Goal: Use online tool/utility: Use online tool/utility

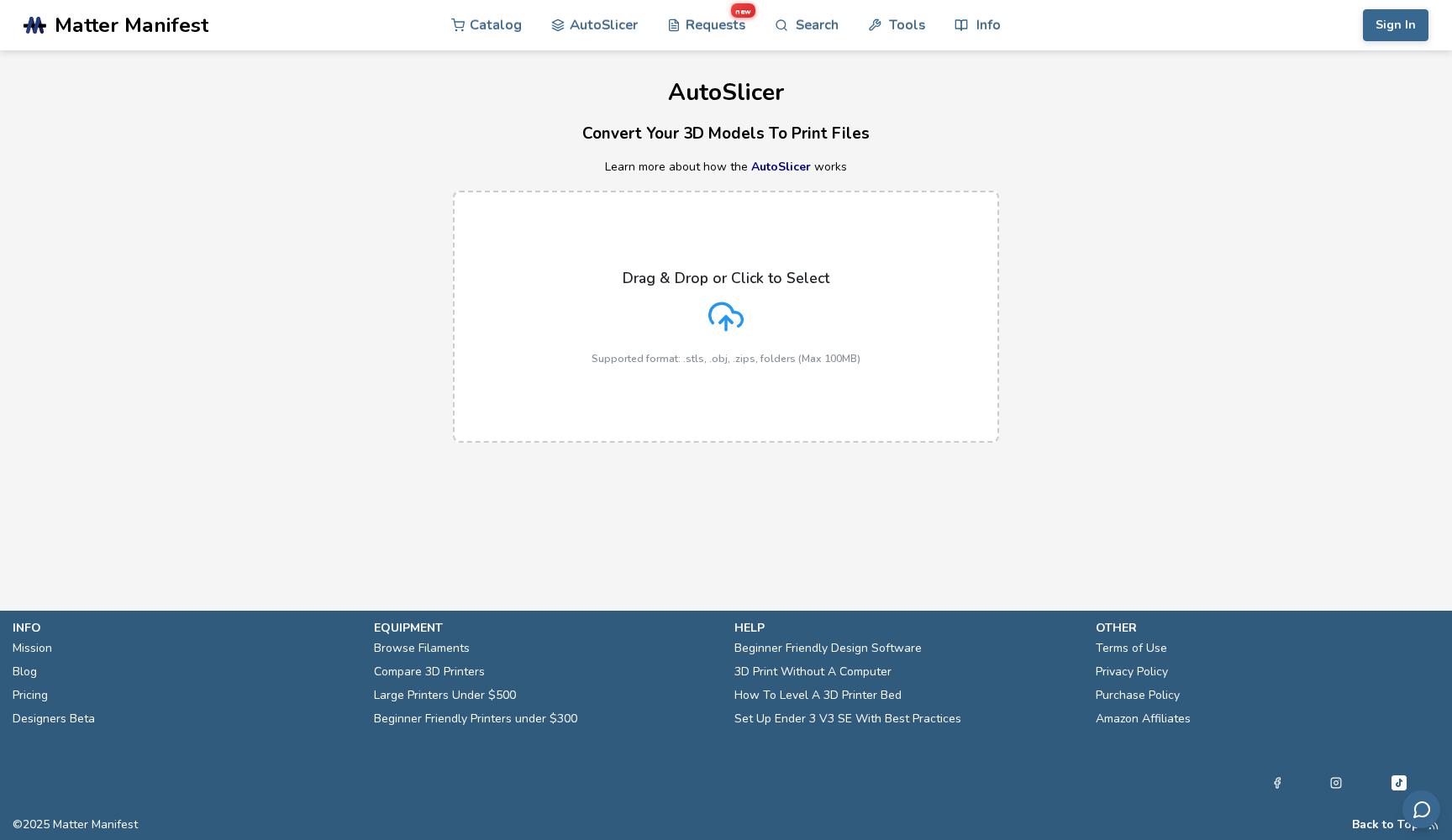
click at [730, 329] on icon at bounding box center [725, 316] width 35 height 35
click at [0, 0] on input "Drag & Drop or Click to Select Supported format: .stls, .obj, .zips, folders (M…" at bounding box center [0, 0] width 0 height 0
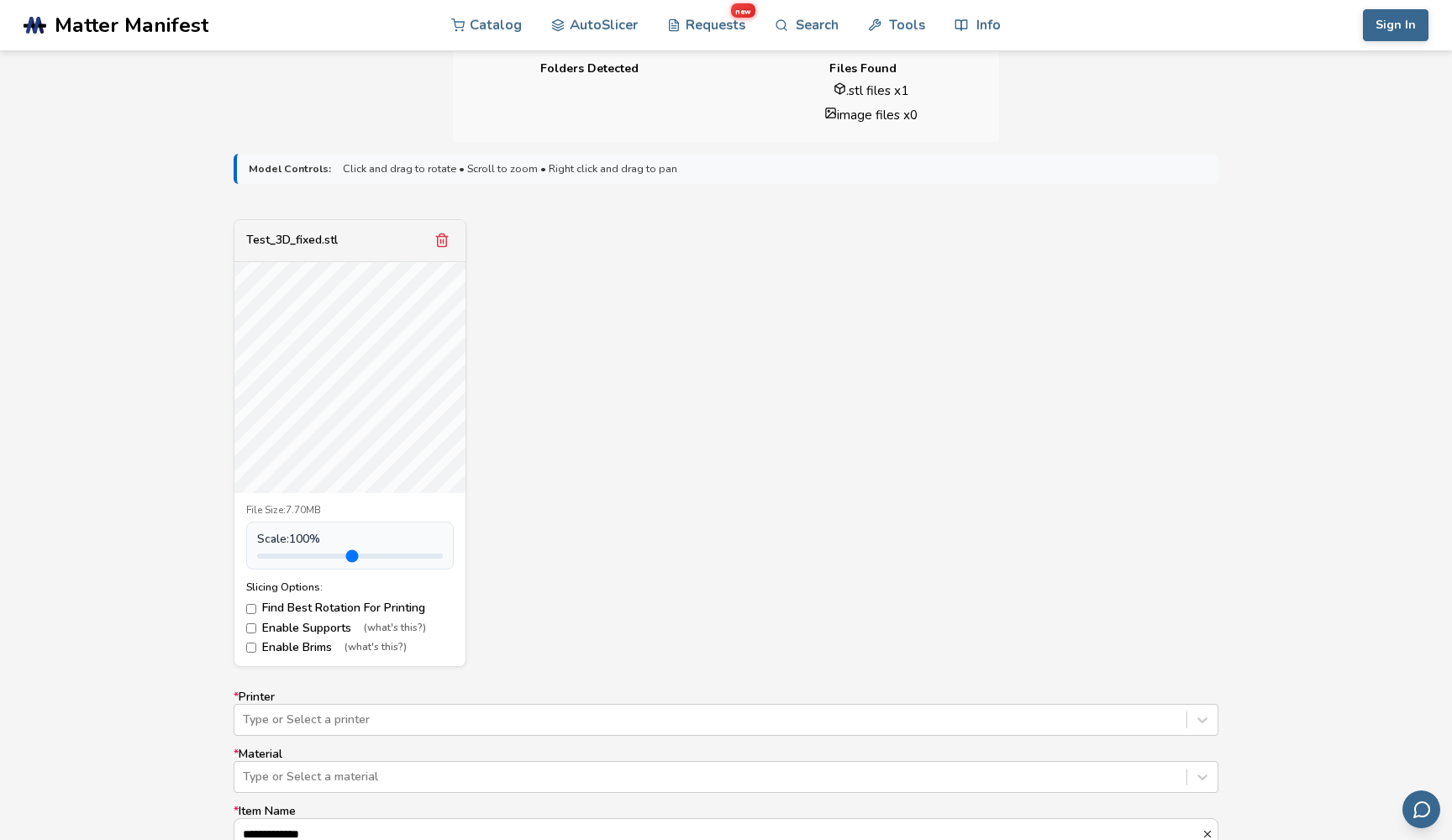
scroll to position [487, 0]
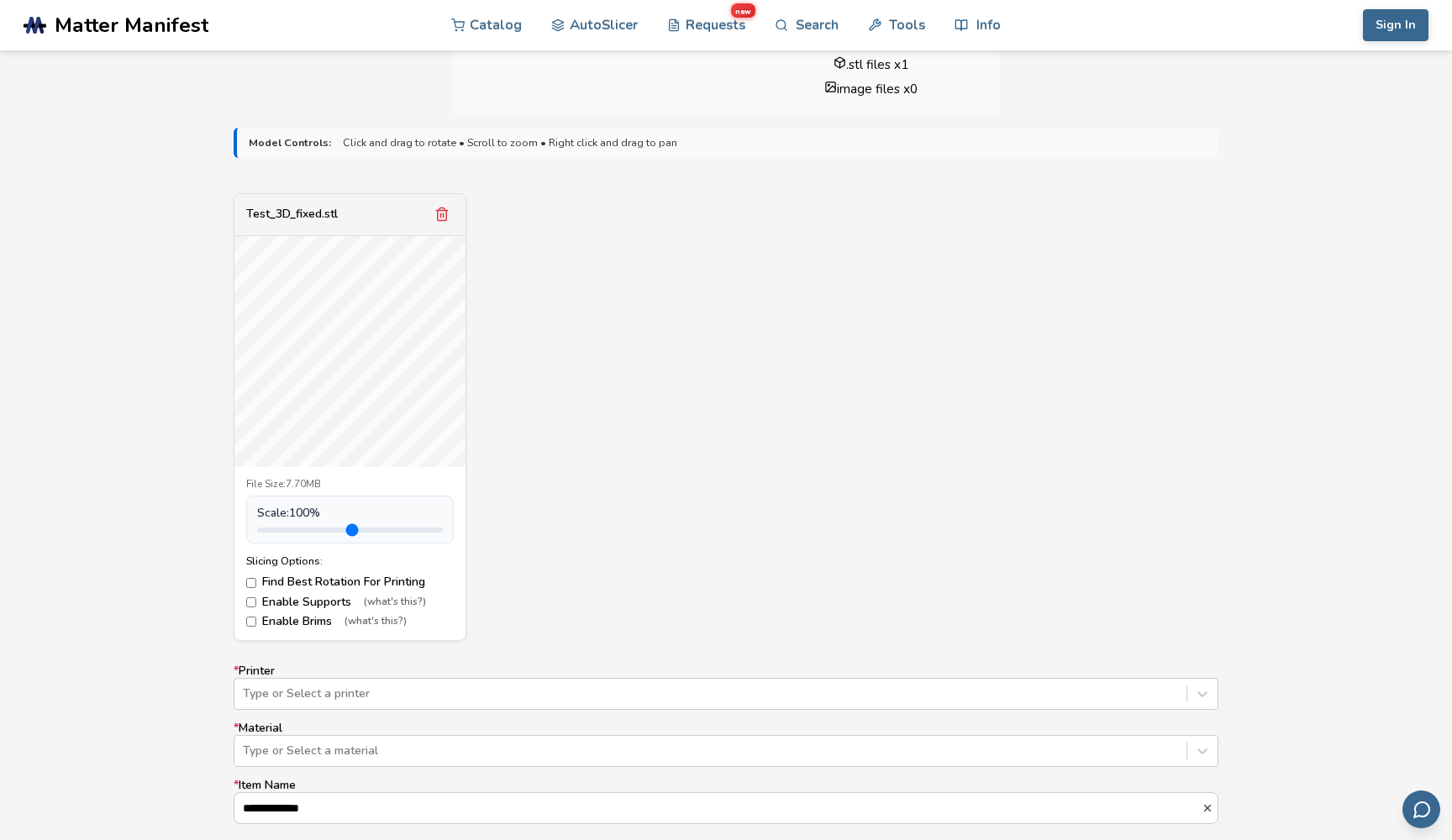
click at [261, 601] on label "Enable Supports (what's this?)" at bounding box center [350, 602] width 207 height 13
click at [300, 615] on label "Enable Brims (what's this?)" at bounding box center [350, 621] width 207 height 13
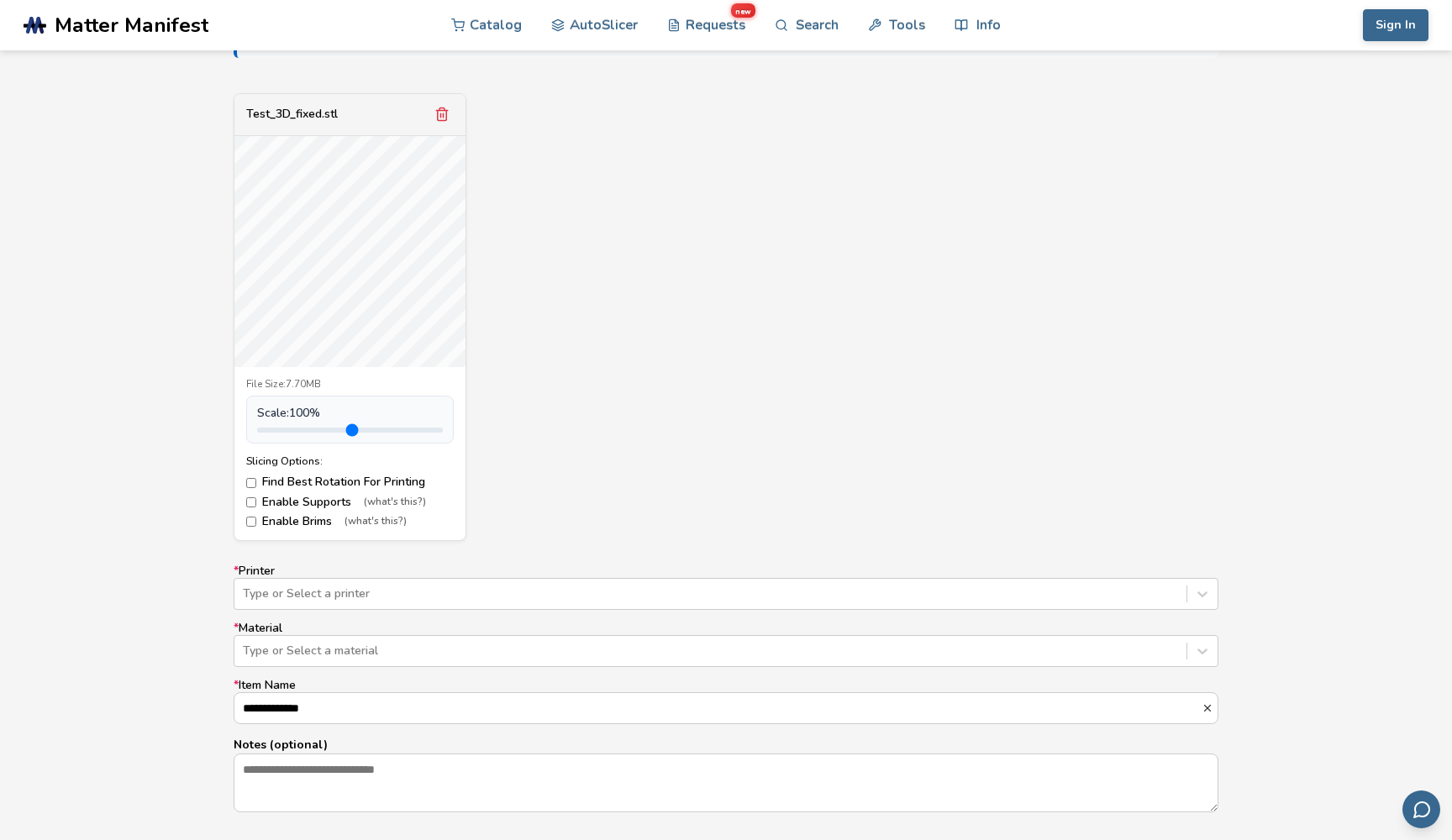
scroll to position [654, 0]
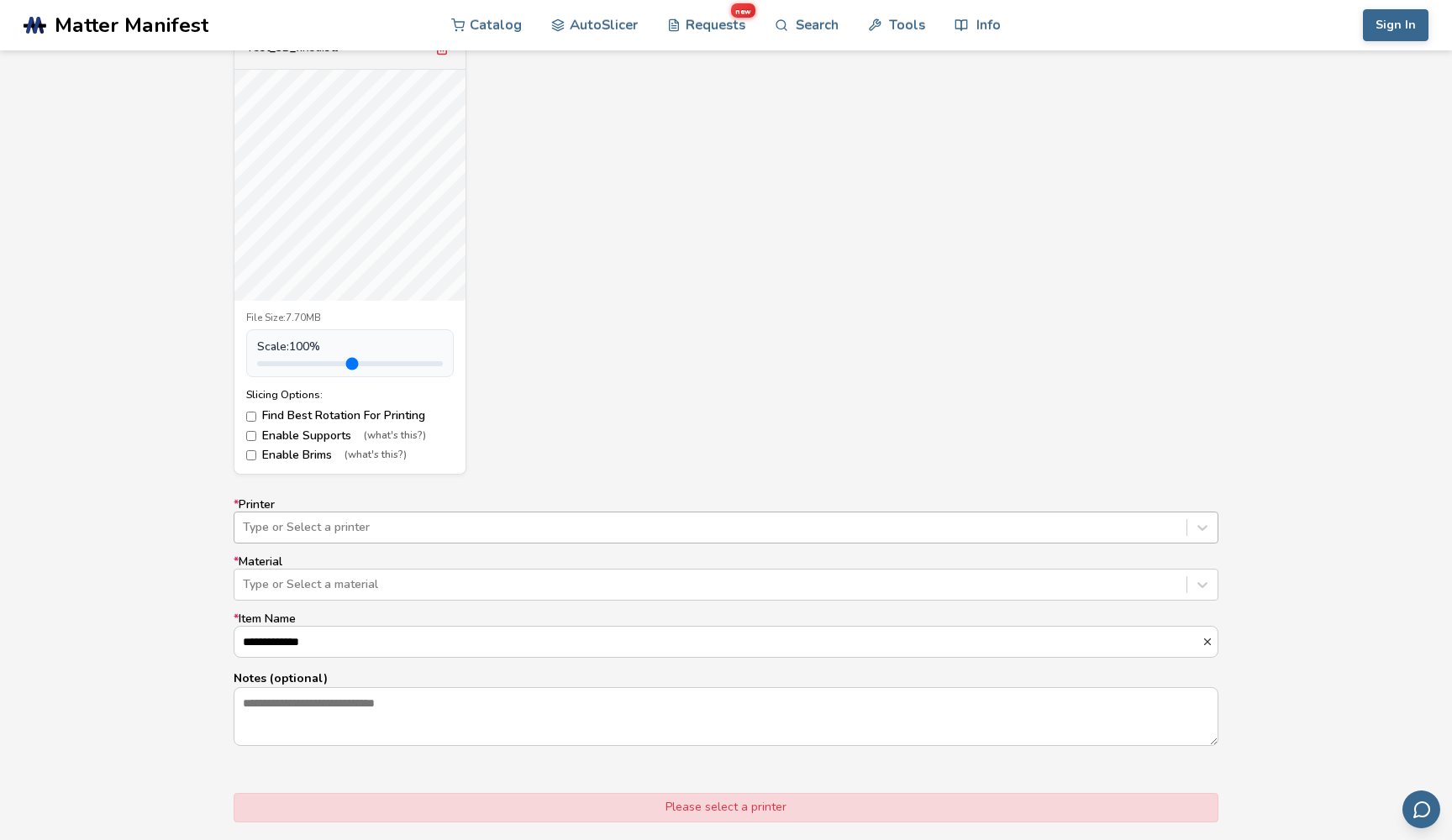
click at [554, 519] on div at bounding box center [711, 527] width 935 height 17
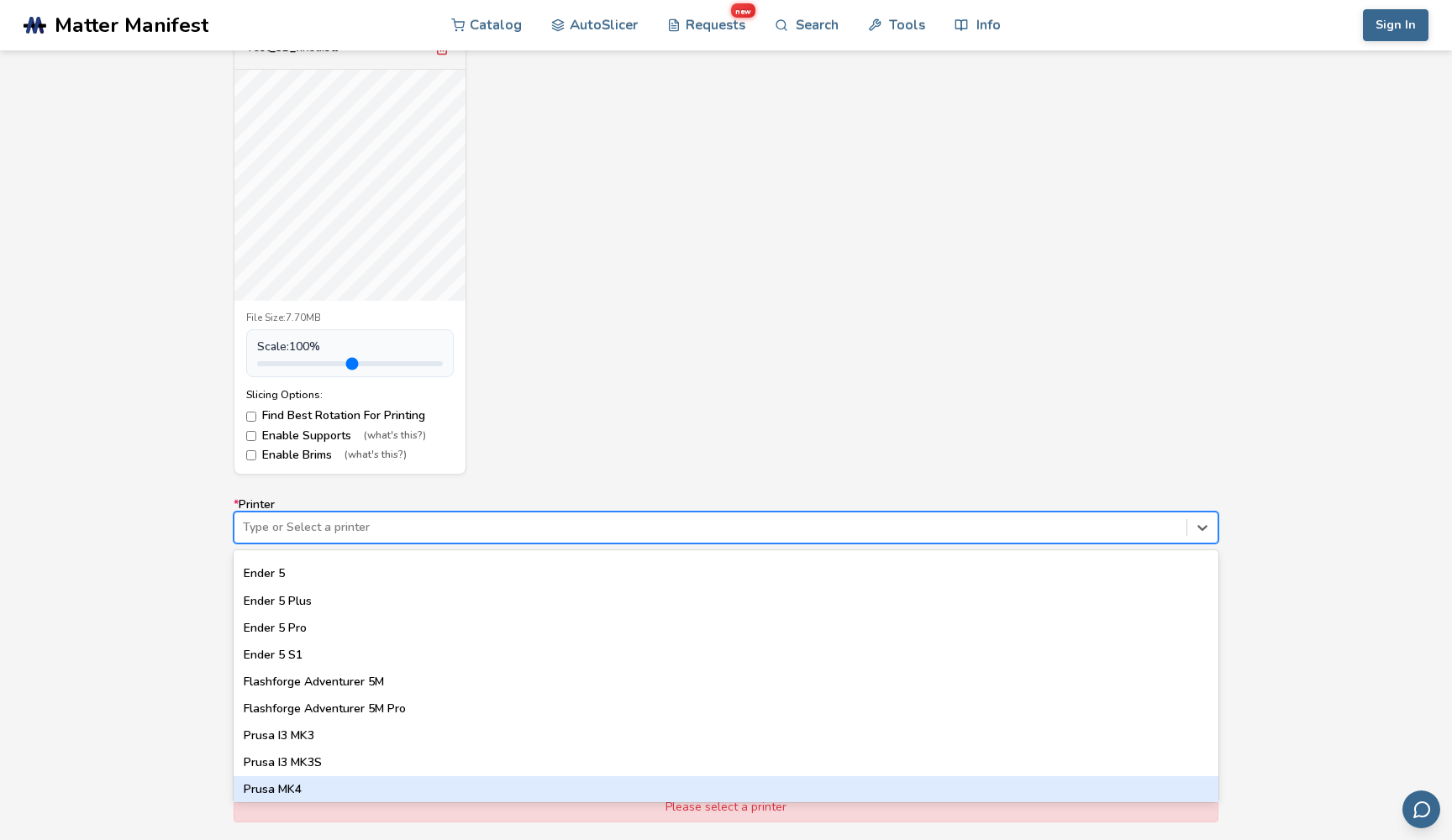
scroll to position [1310, 0]
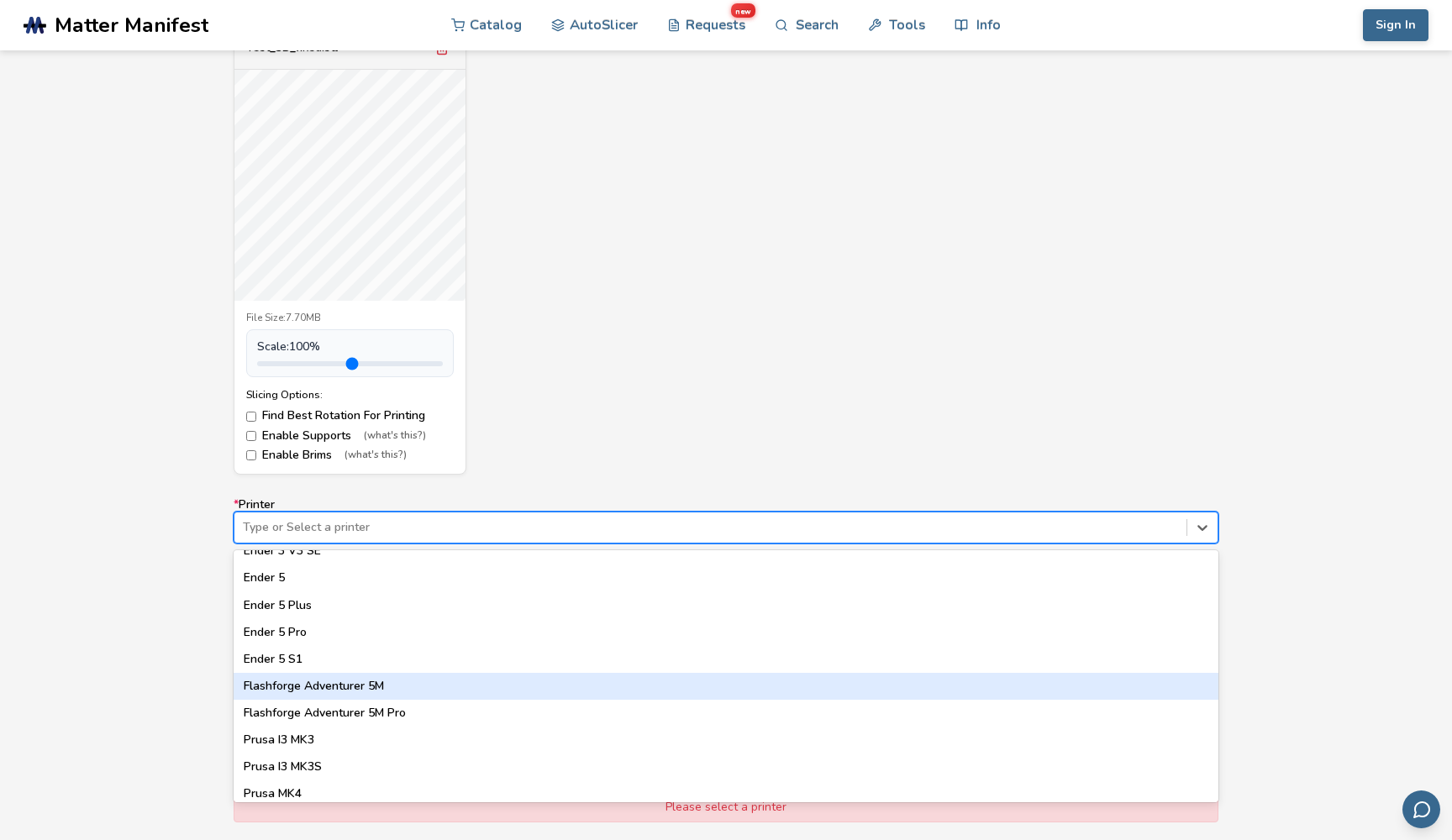
click at [430, 682] on div "Flashforge Adventurer 5M" at bounding box center [726, 686] width 984 height 27
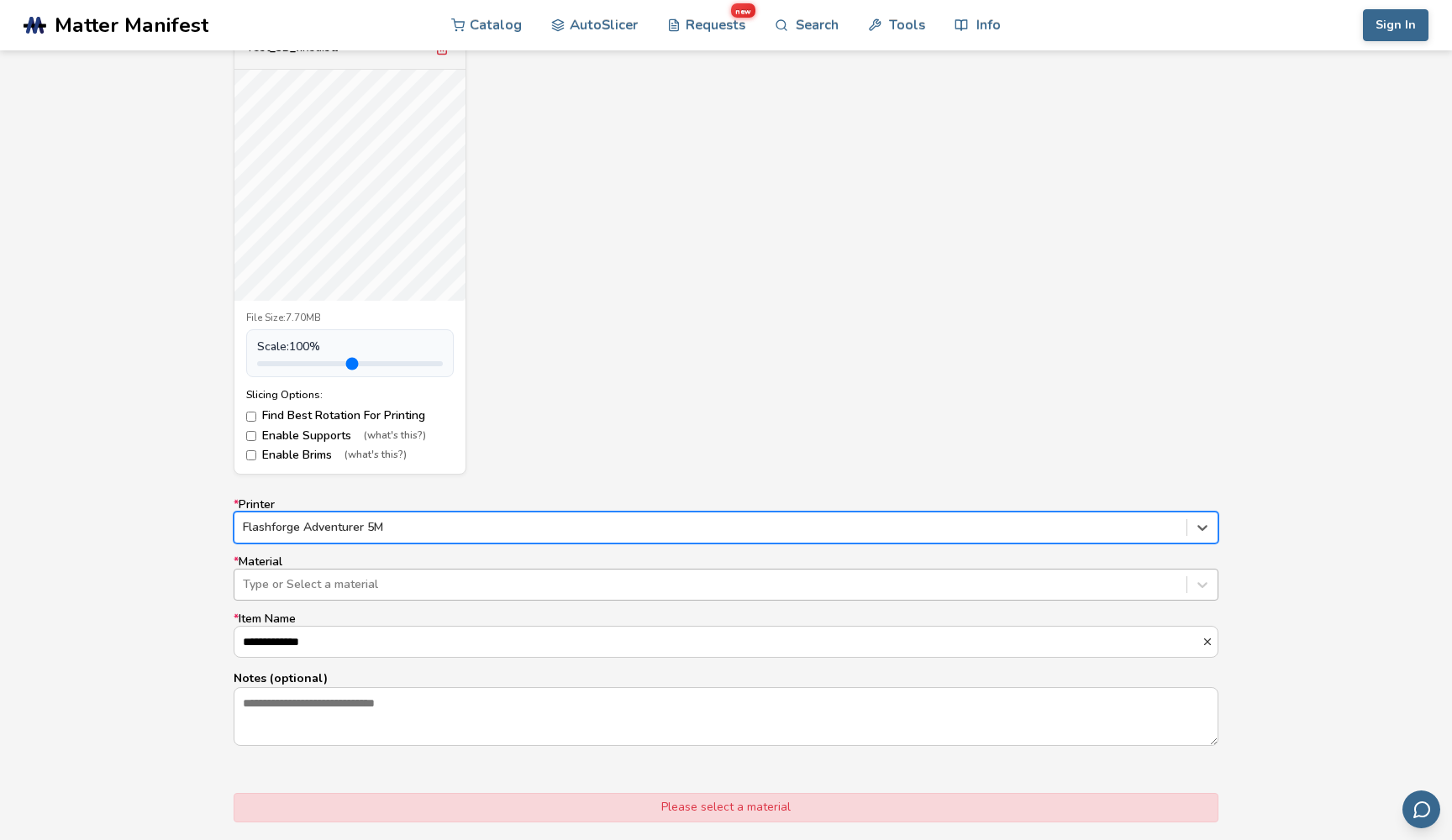
click at [432, 578] on div at bounding box center [711, 585] width 935 height 17
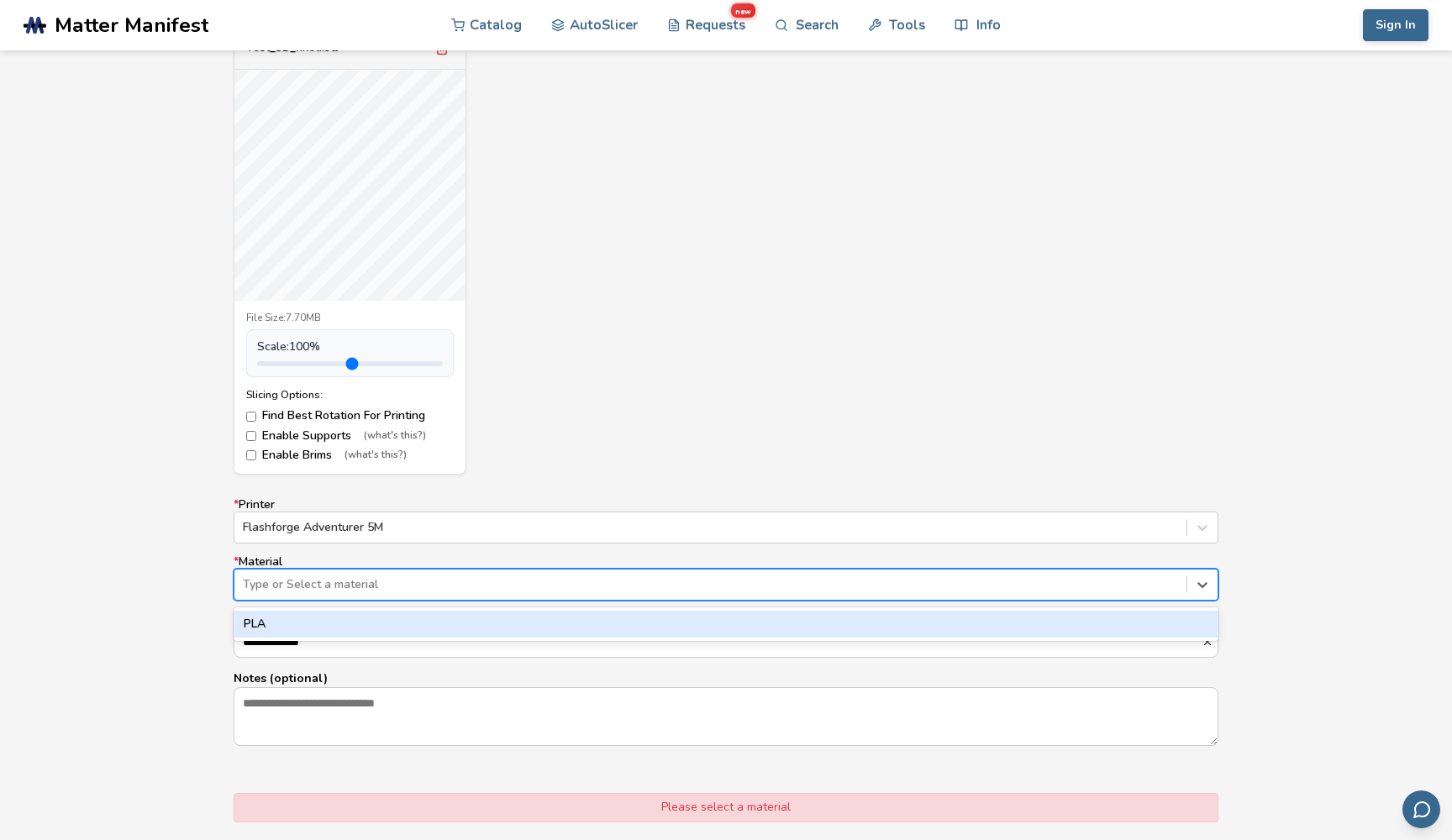
click at [392, 623] on div "PLA" at bounding box center [726, 624] width 984 height 27
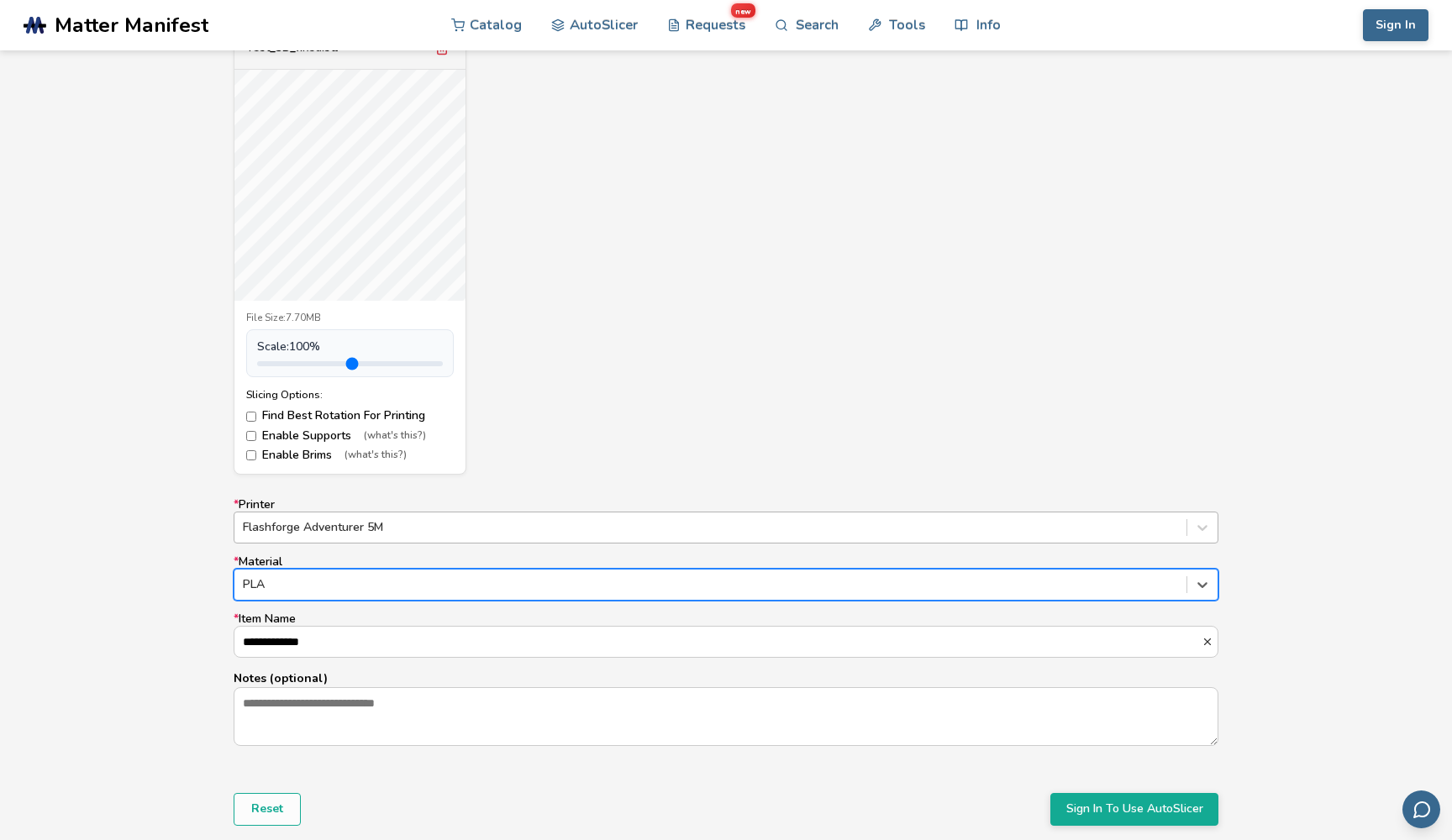
click at [423, 519] on div at bounding box center [711, 527] width 935 height 17
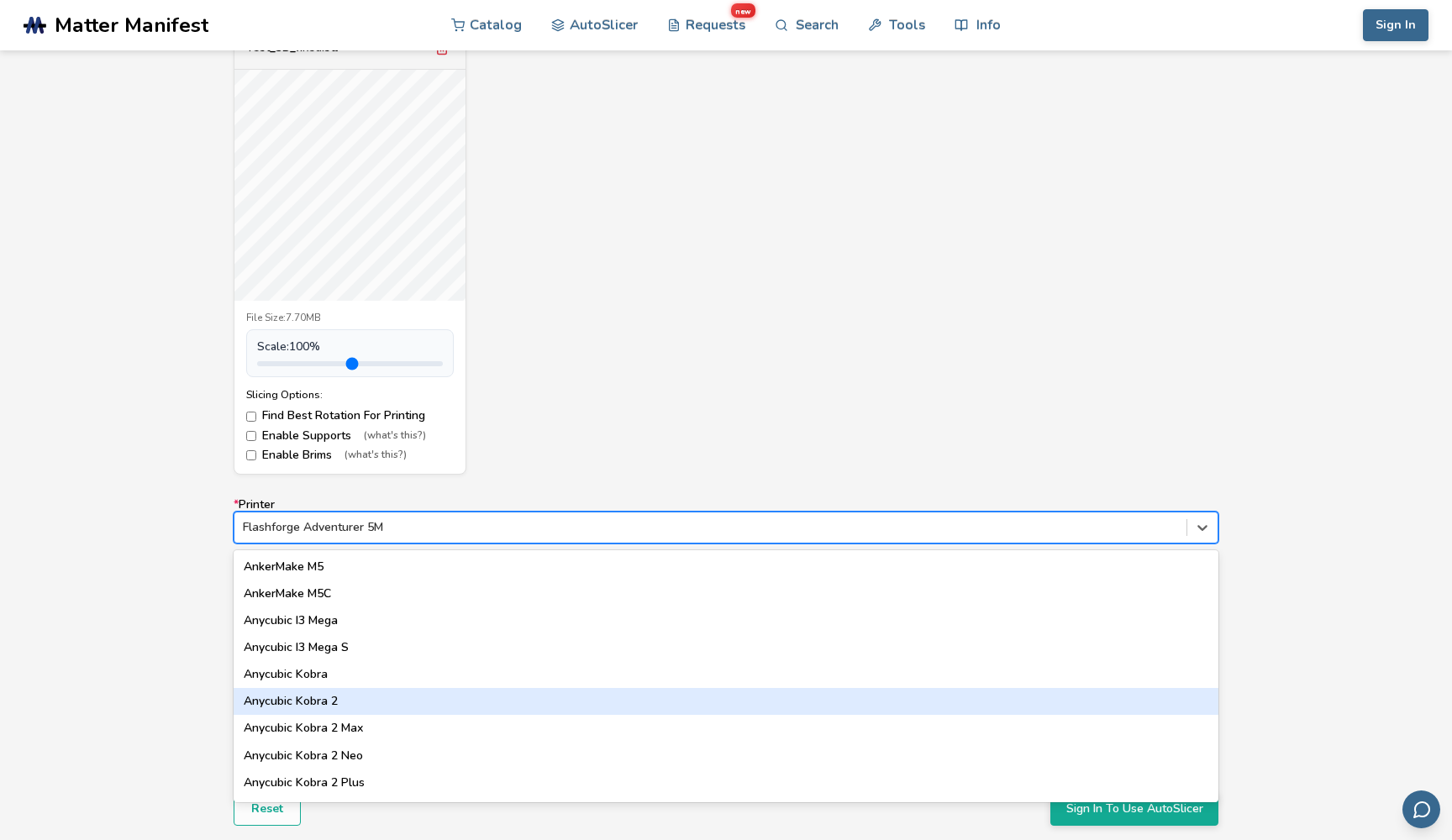
click at [323, 689] on div "Anycubic Kobra 2" at bounding box center [726, 701] width 984 height 27
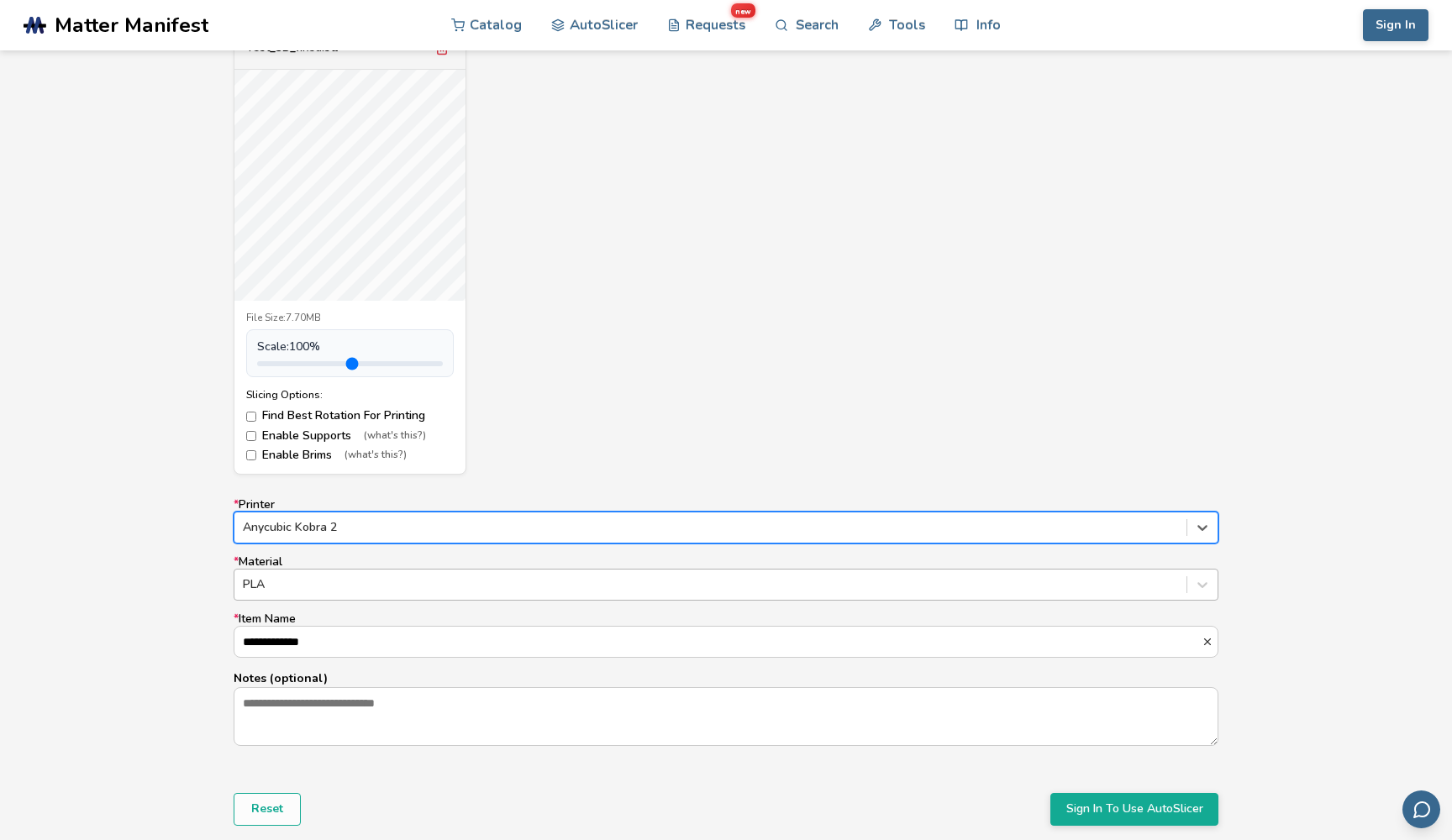
click at [344, 577] on div at bounding box center [711, 585] width 935 height 17
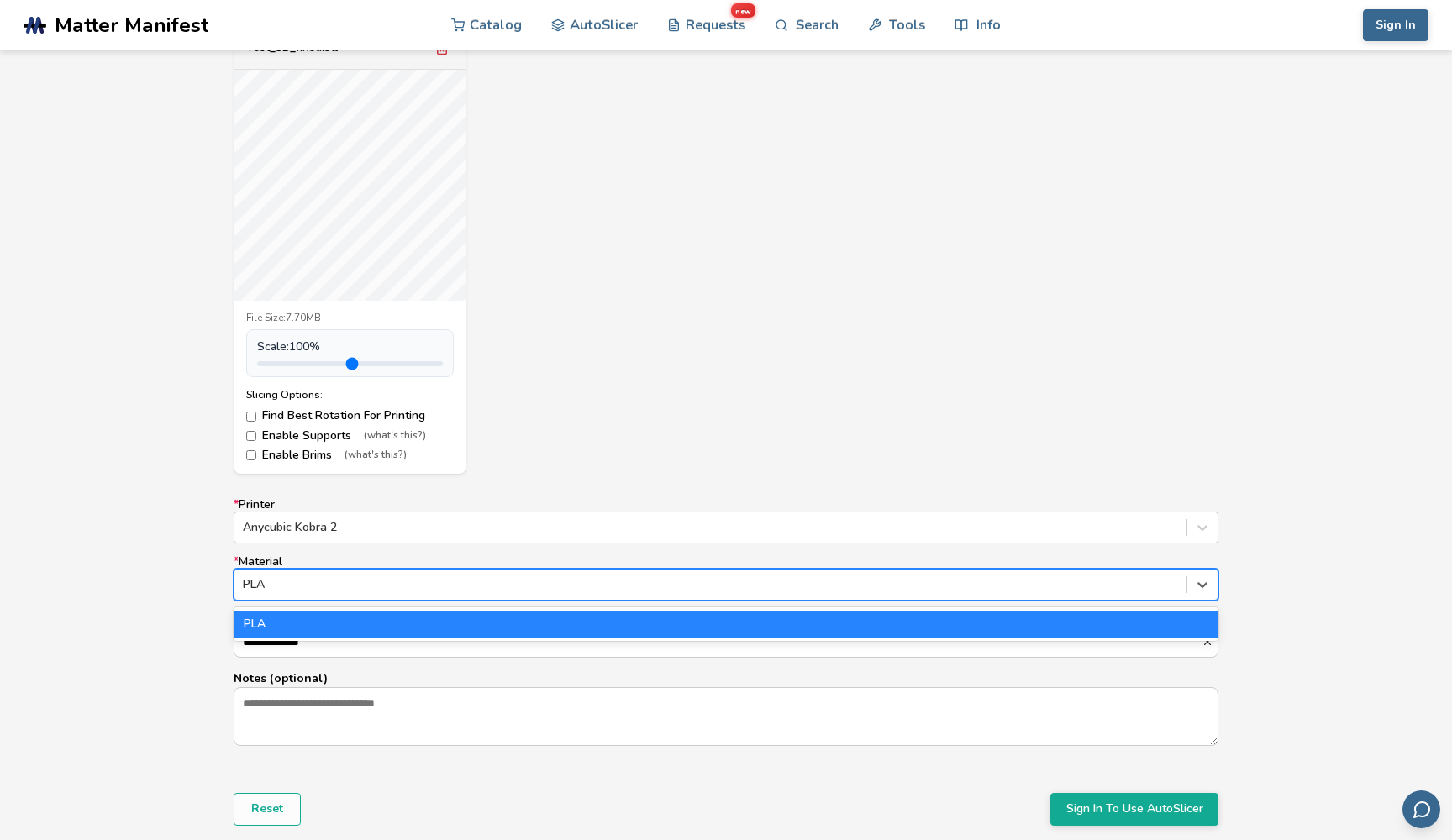
click at [344, 577] on div at bounding box center [711, 585] width 935 height 17
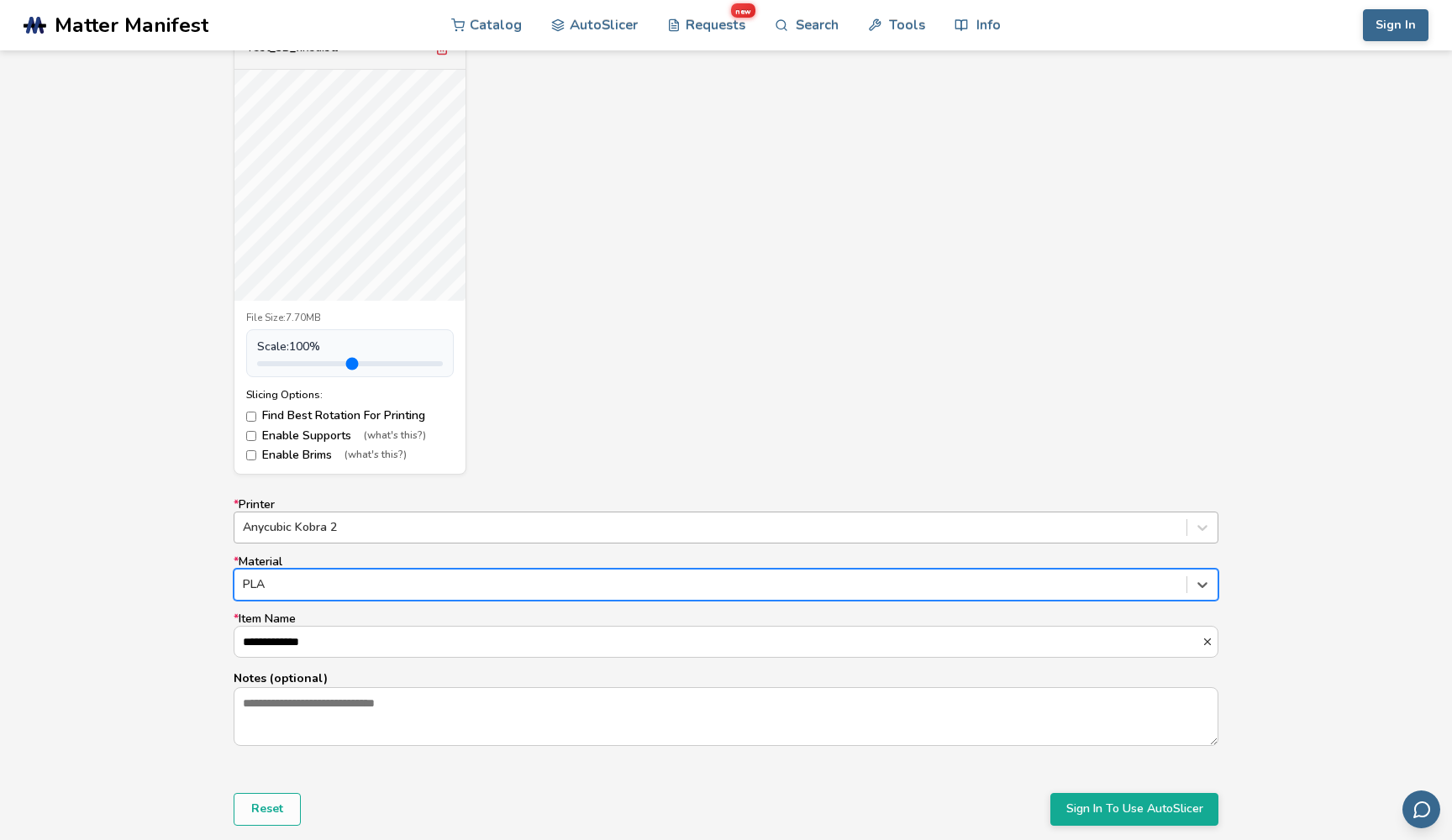
click at [373, 525] on div at bounding box center [711, 527] width 935 height 17
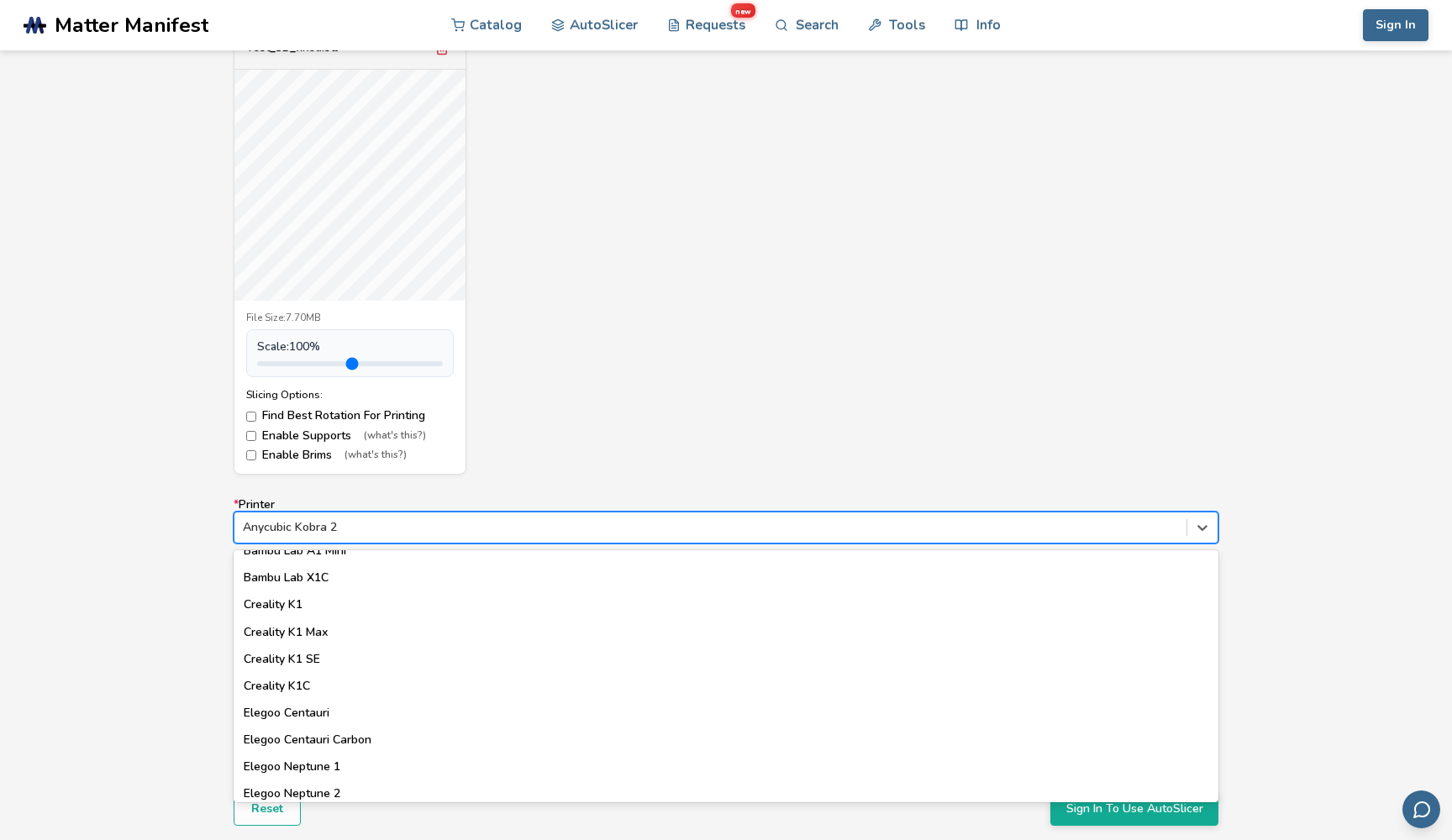
scroll to position [435, 0]
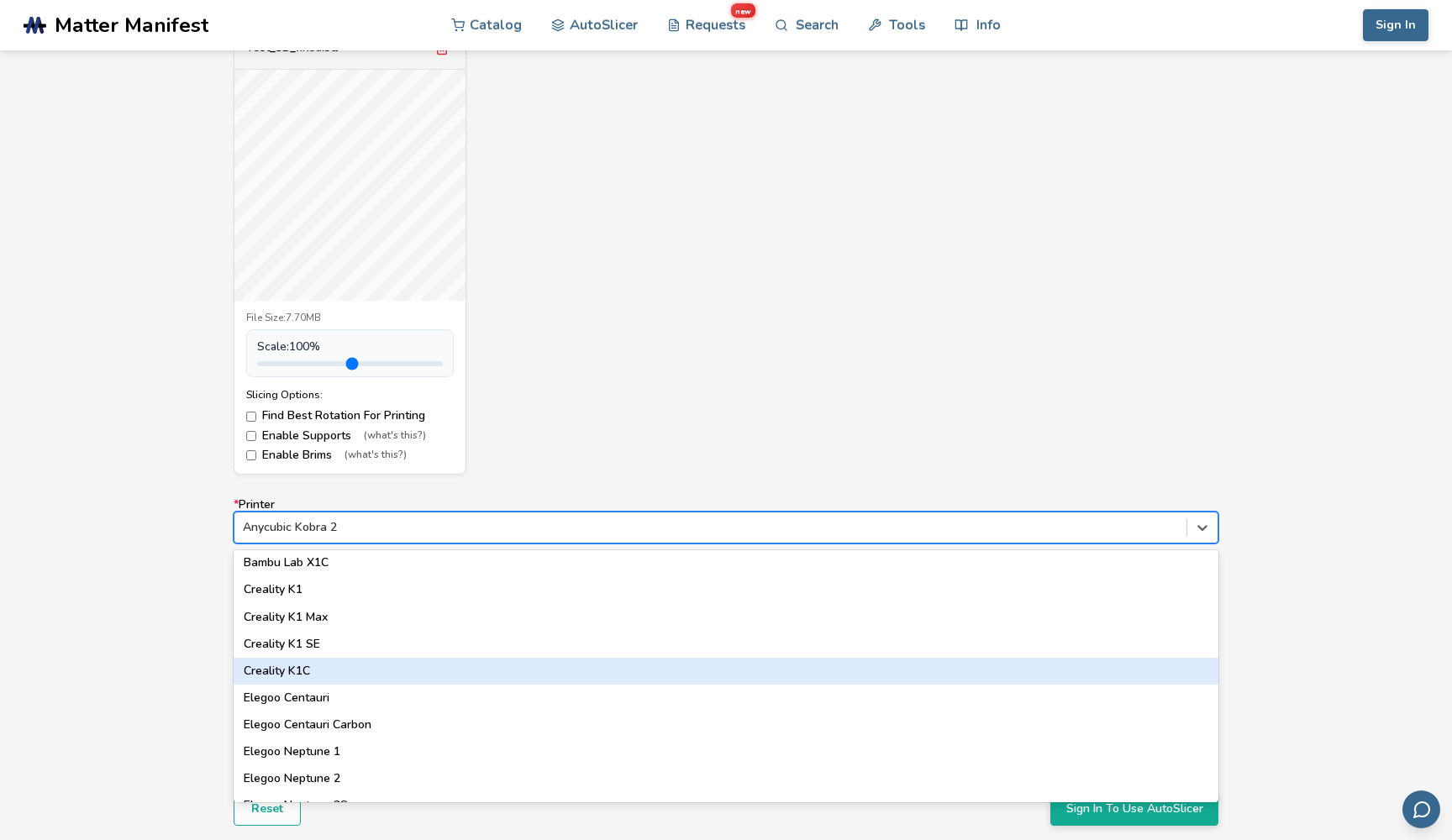
click at [340, 658] on div "Creality K1C" at bounding box center [726, 671] width 984 height 27
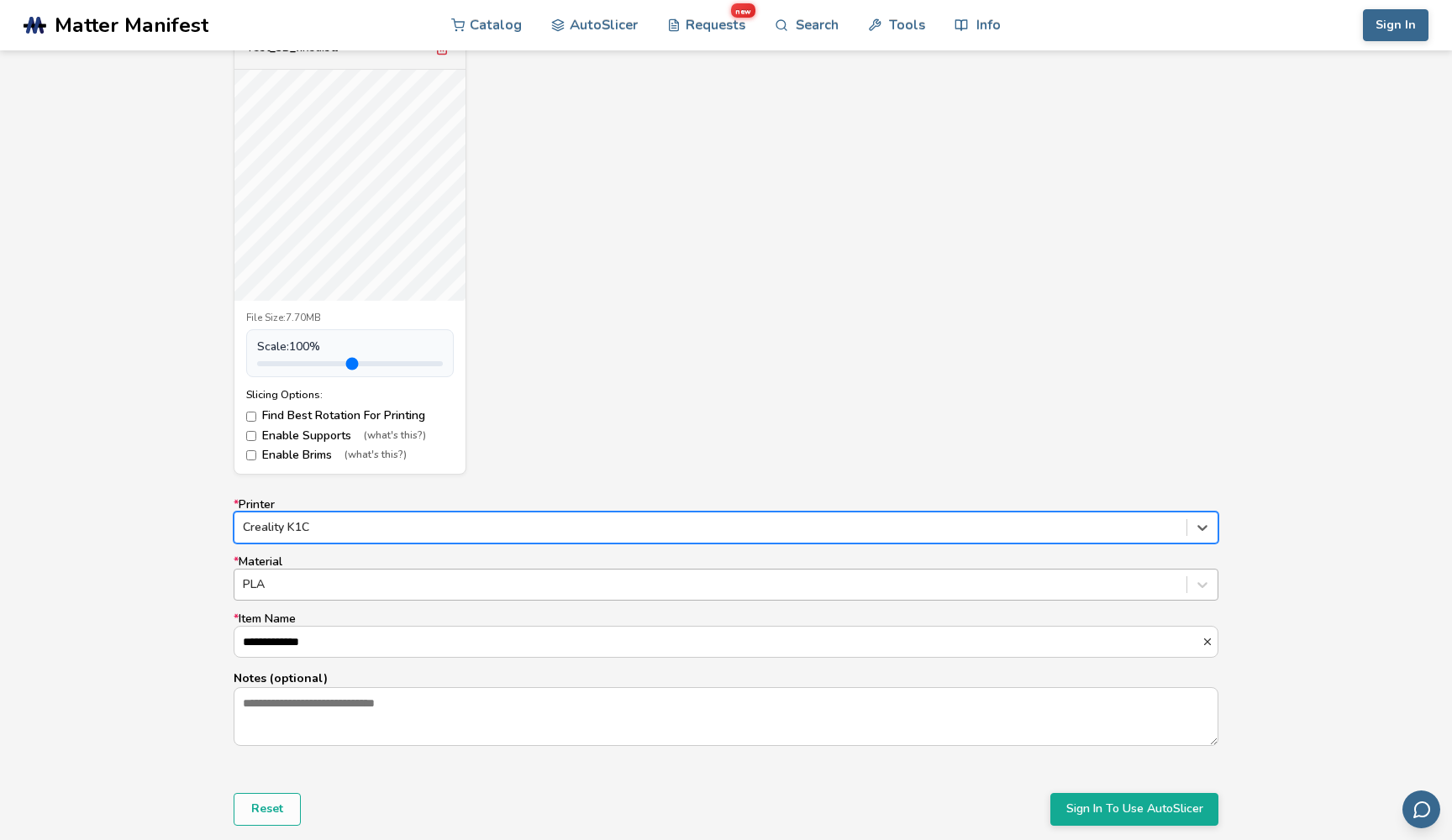
click at [357, 577] on div at bounding box center [711, 585] width 935 height 17
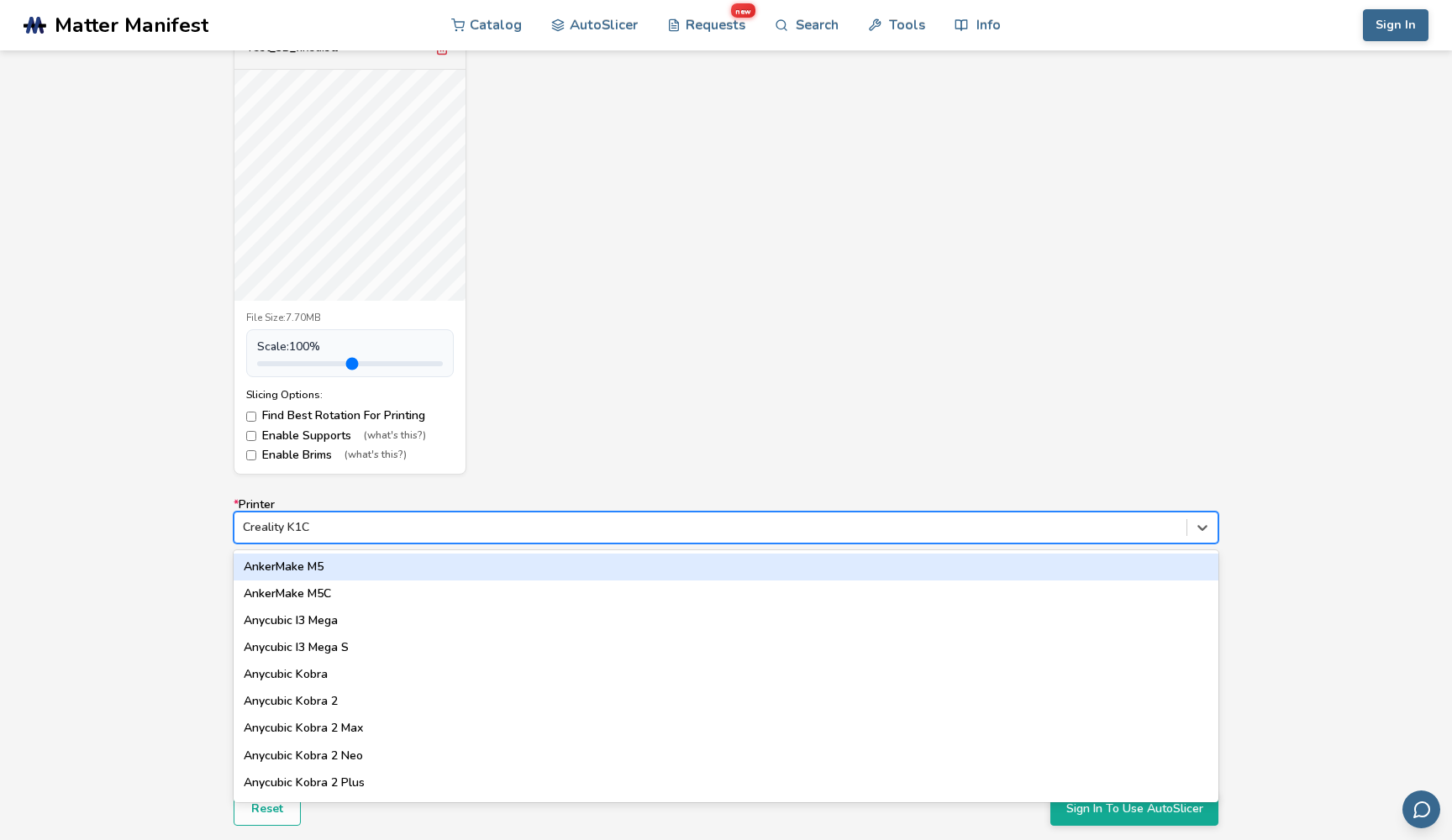
click at [379, 528] on div at bounding box center [711, 527] width 935 height 17
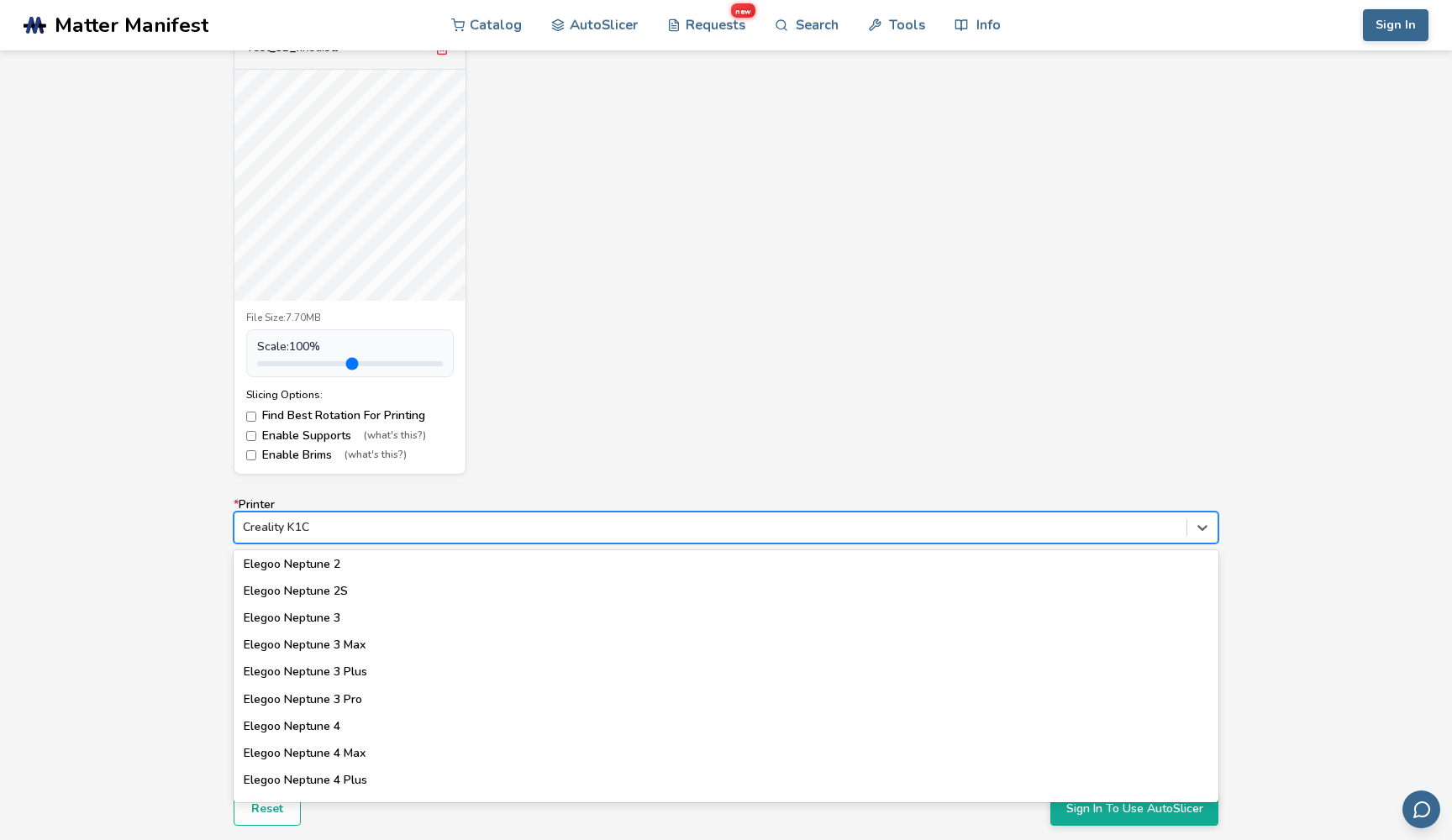
scroll to position [647, 0]
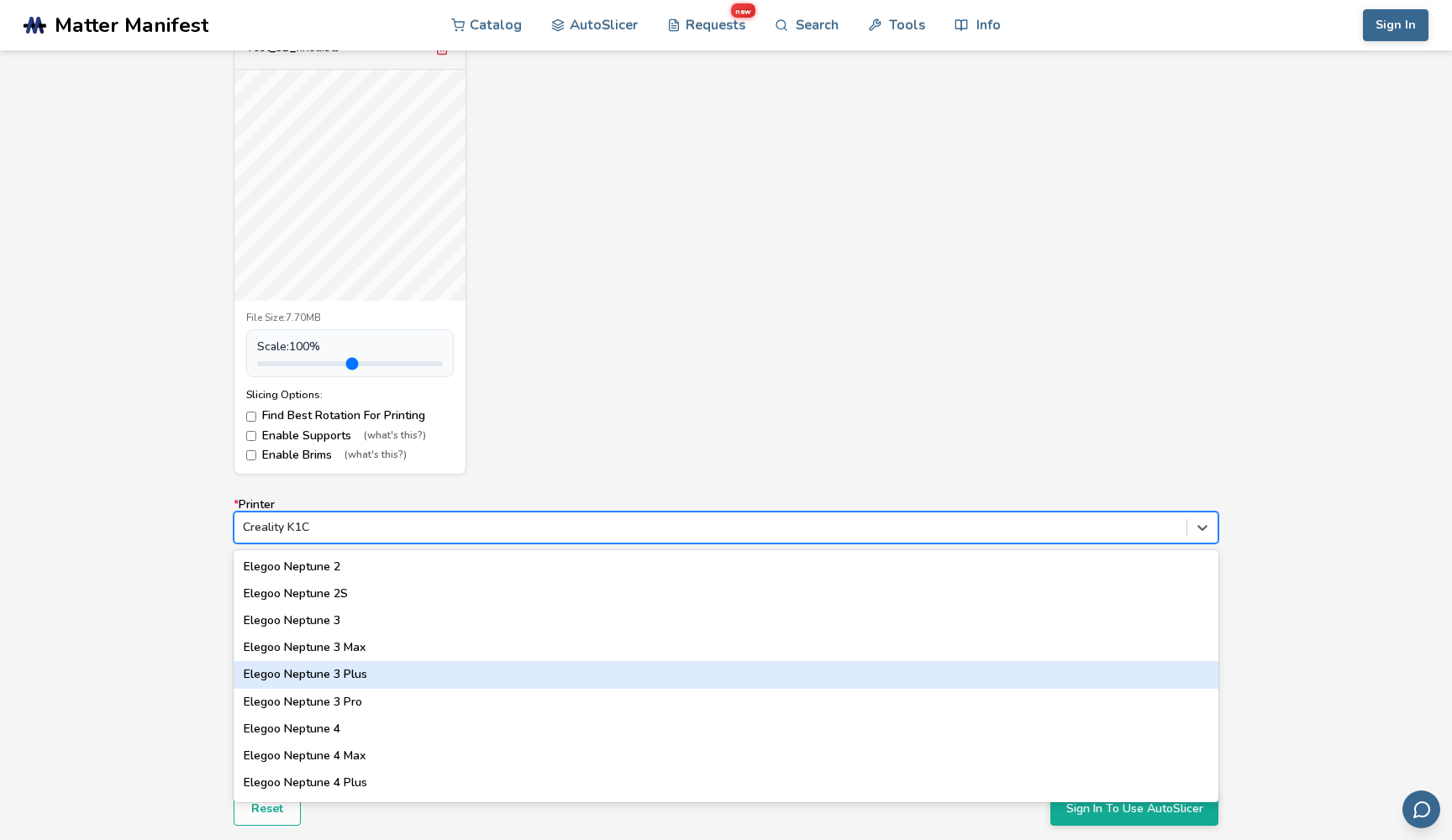
click at [331, 673] on div "Elegoo Neptune 3 Plus" at bounding box center [726, 675] width 984 height 27
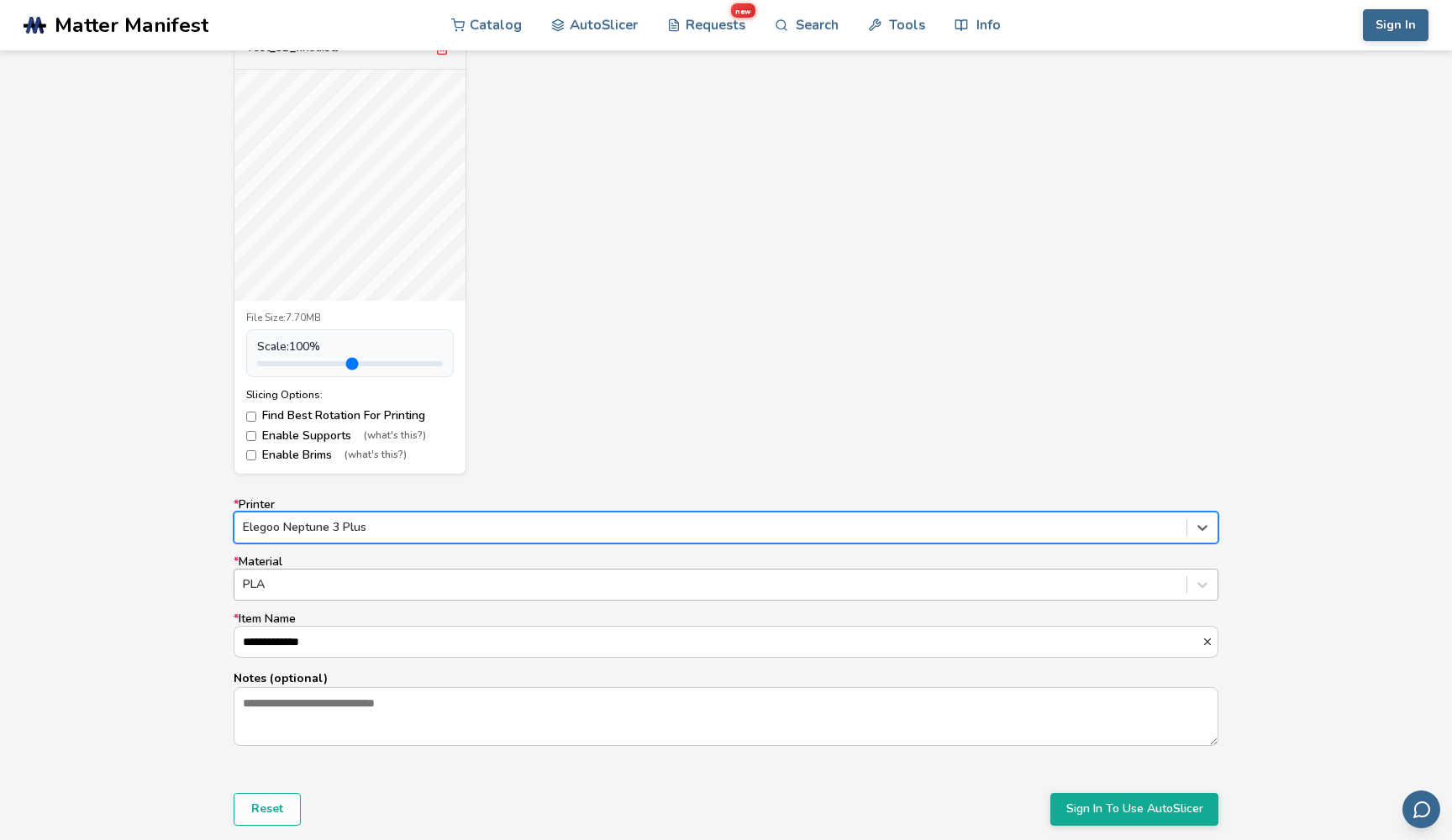
click at [338, 579] on div at bounding box center [711, 585] width 935 height 17
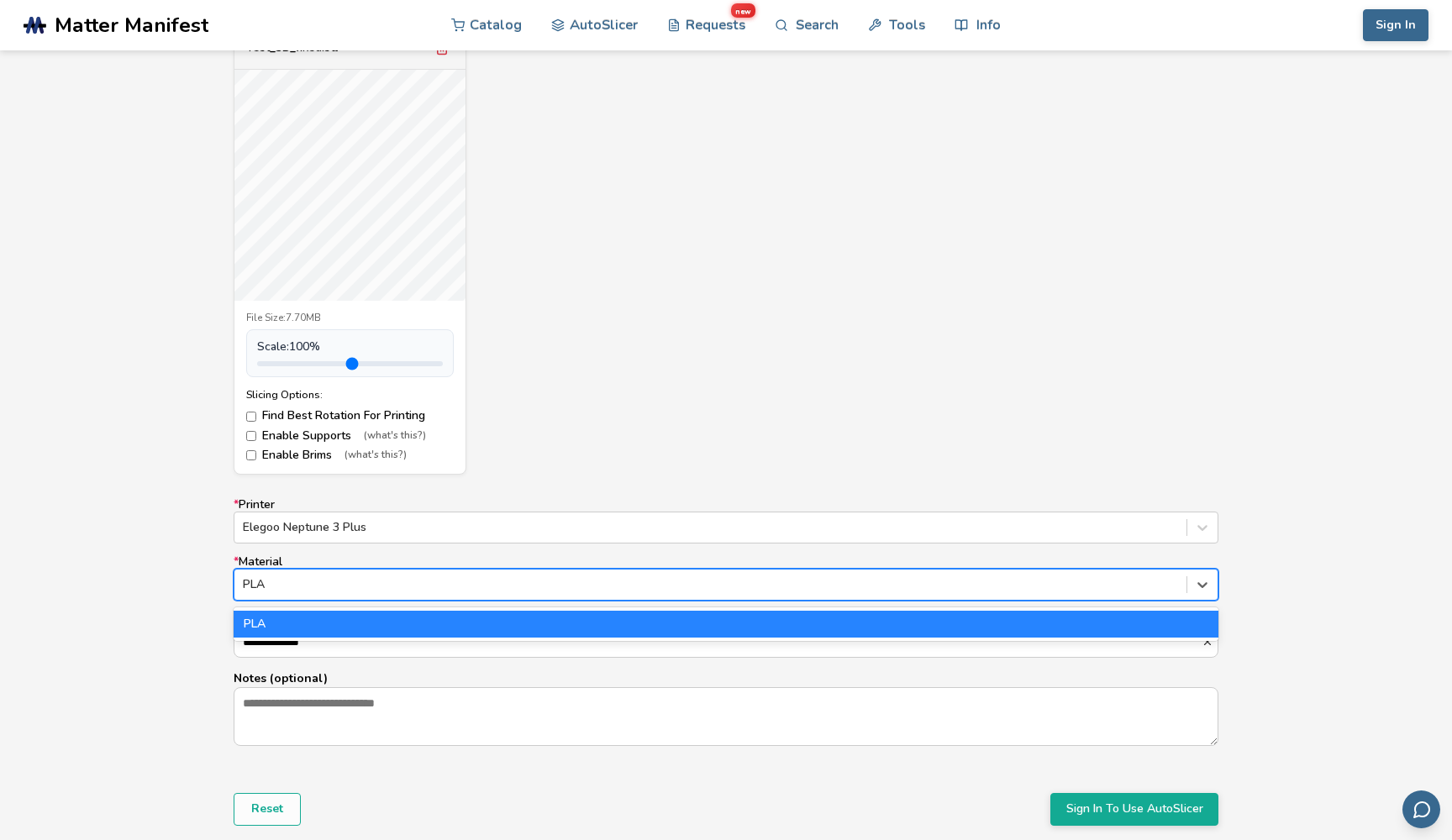
click at [338, 579] on div at bounding box center [711, 585] width 935 height 17
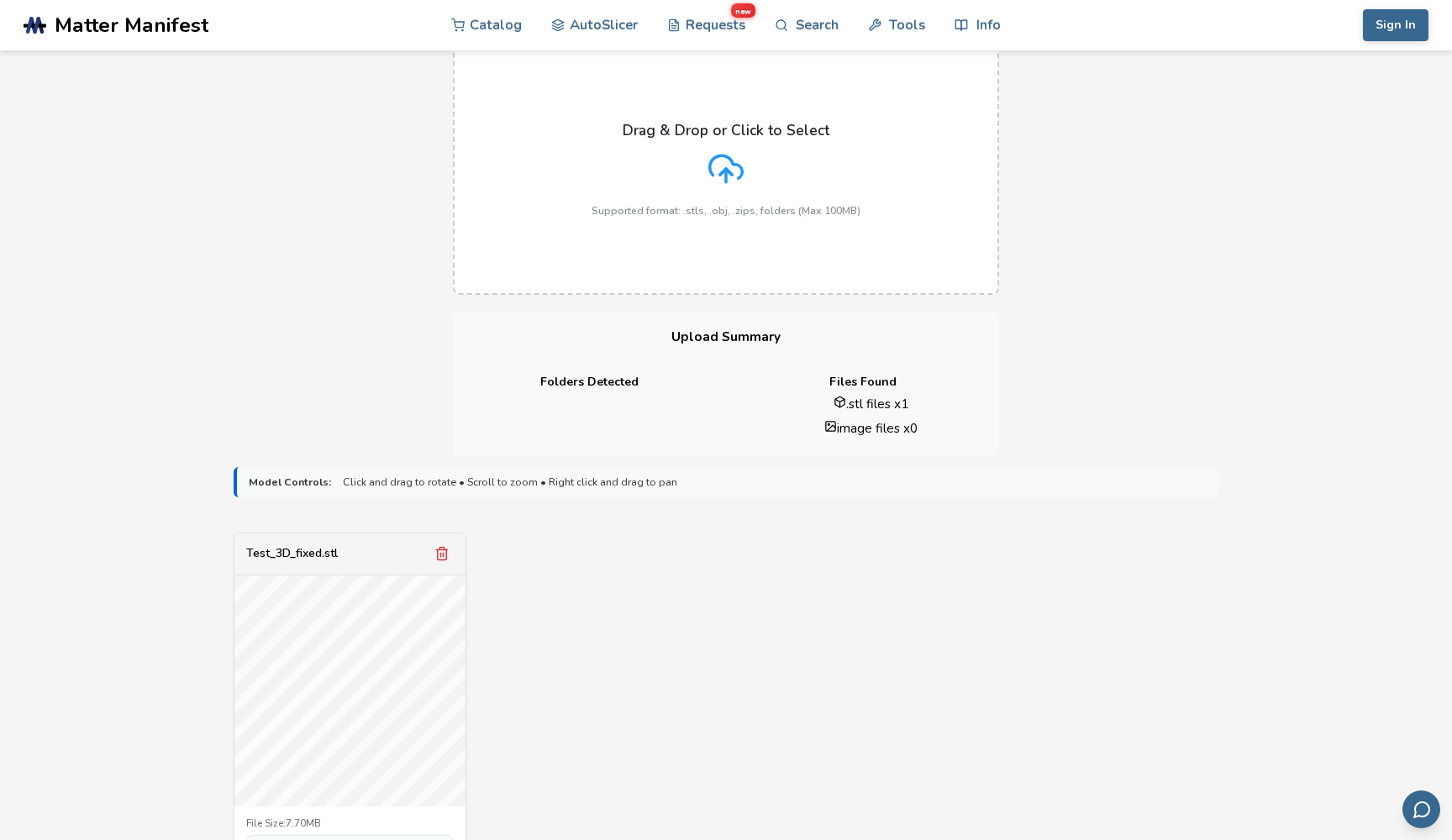
scroll to position [149, 0]
